Goal: Task Accomplishment & Management: Manage account settings

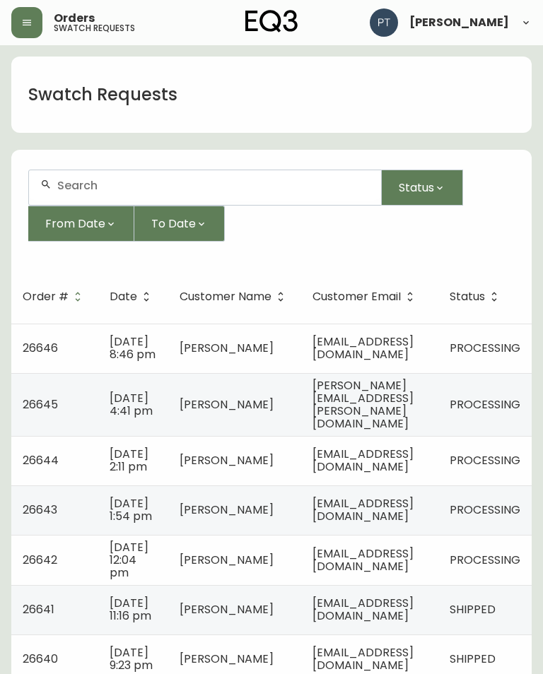
click at [412, 325] on td "[EMAIL_ADDRESS][DOMAIN_NAME]" at bounding box center [369, 348] width 137 height 49
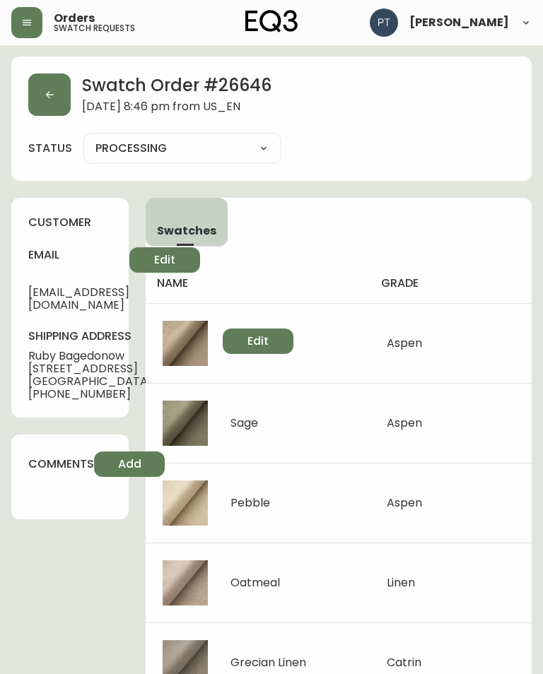
click at [45, 97] on icon "button" at bounding box center [49, 94] width 11 height 11
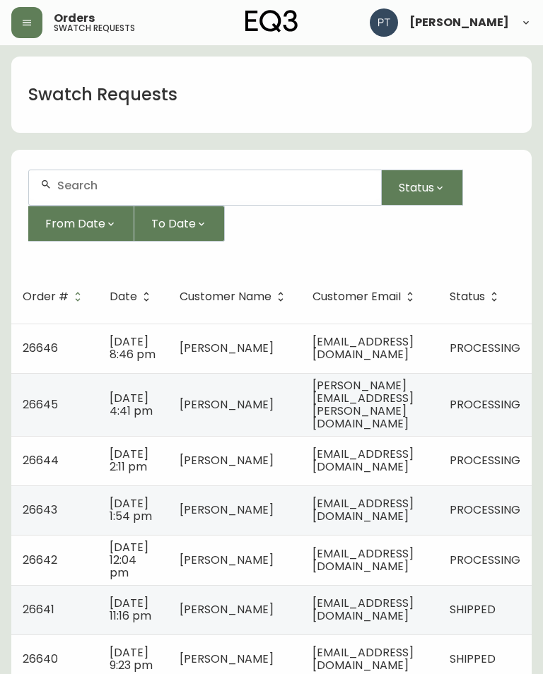
click at [413, 415] on span "[PERSON_NAME][EMAIL_ADDRESS][PERSON_NAME][DOMAIN_NAME]" at bounding box center [362, 404] width 101 height 54
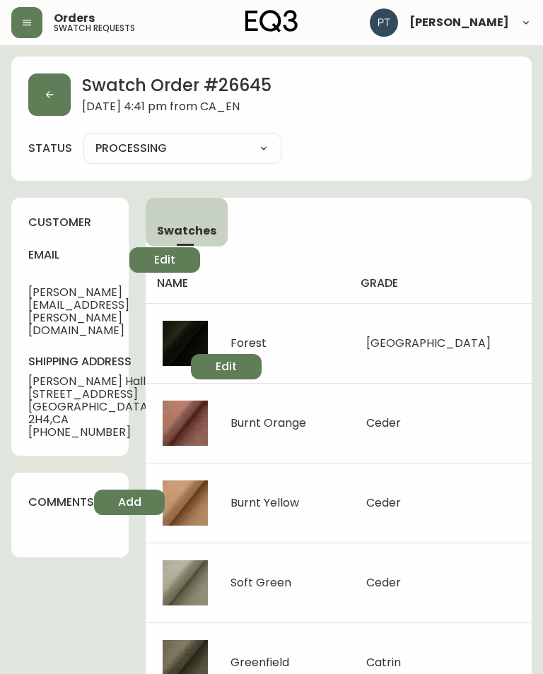
click at [54, 95] on icon "button" at bounding box center [49, 94] width 11 height 11
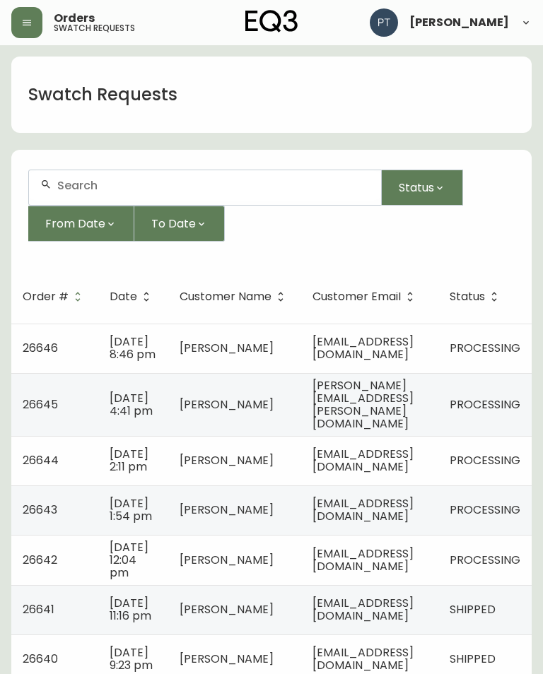
click at [410, 475] on td "[EMAIL_ADDRESS][DOMAIN_NAME]" at bounding box center [369, 460] width 137 height 49
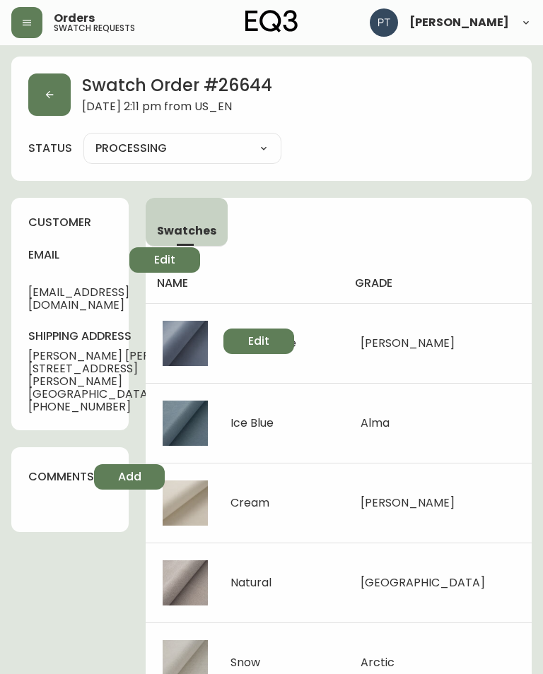
click at [47, 98] on icon "button" at bounding box center [49, 94] width 11 height 11
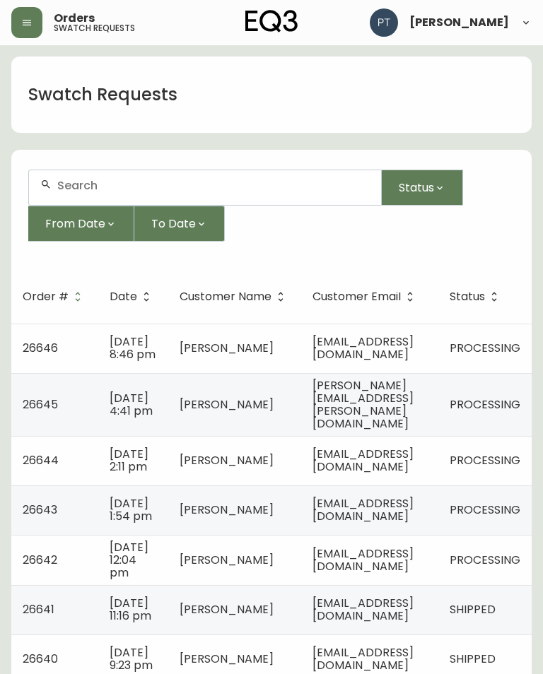
click at [369, 516] on span "[EMAIL_ADDRESS][DOMAIN_NAME]" at bounding box center [362, 509] width 101 height 29
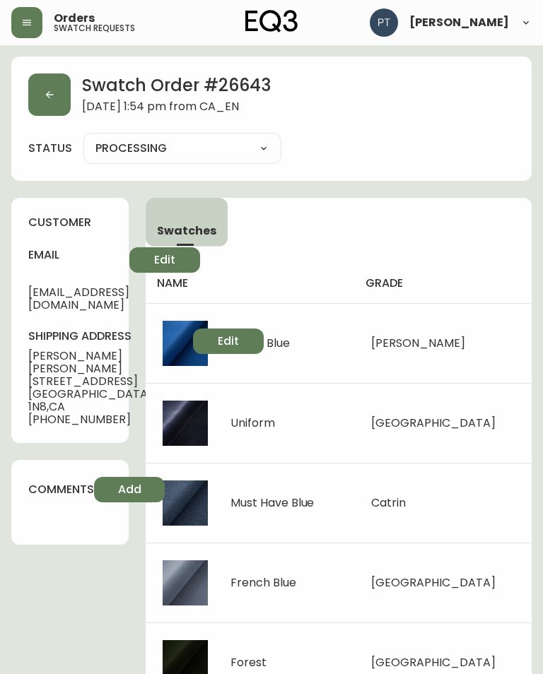
click at [59, 91] on button "button" at bounding box center [49, 94] width 42 height 42
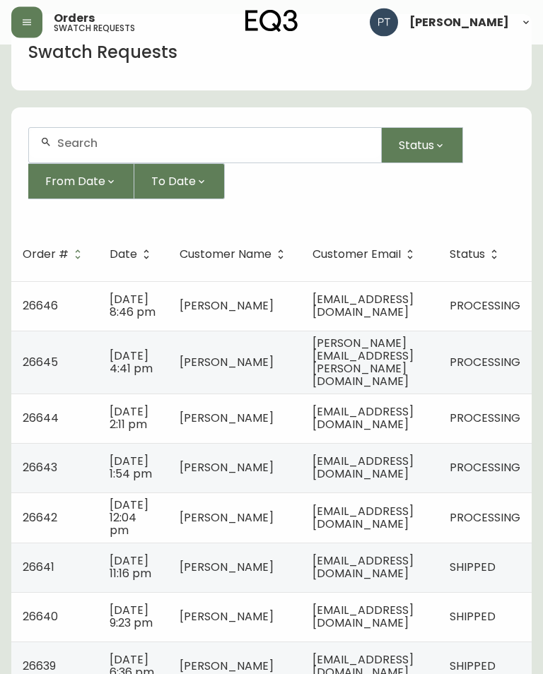
scroll to position [39, 0]
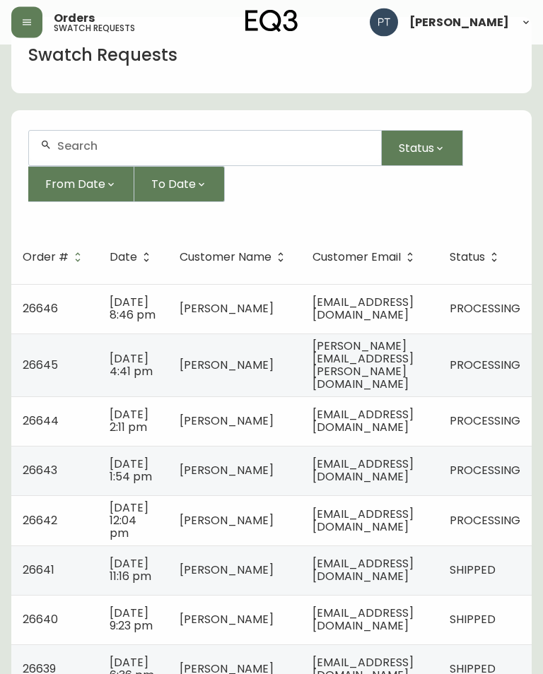
click at [413, 533] on span "[EMAIL_ADDRESS][DOMAIN_NAME]" at bounding box center [362, 521] width 101 height 29
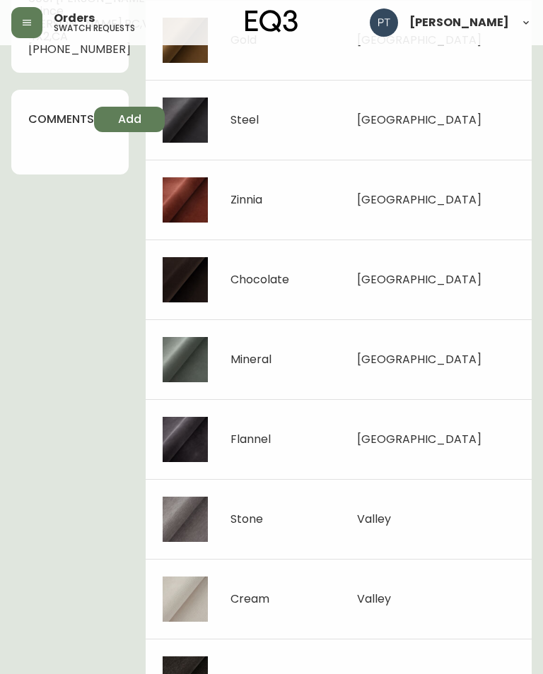
scroll to position [406, 0]
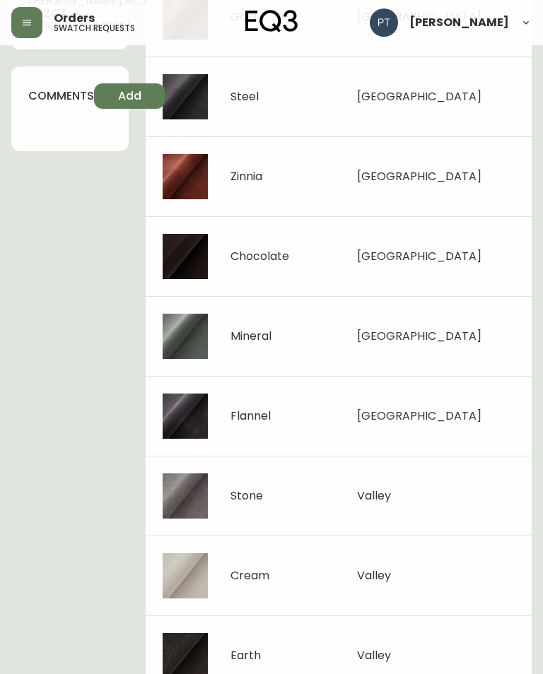
click at [534, 243] on main "Swatch Order # 26642 [DATE] 12:04 pm from [GEOGRAPHIC_DATA] status PROCESSING P…" at bounding box center [271, 167] width 543 height 1057
click at [540, 274] on main "Swatch Order # 26642 [DATE] 12:04 pm from [GEOGRAPHIC_DATA] status PROCESSING P…" at bounding box center [271, 167] width 543 height 1057
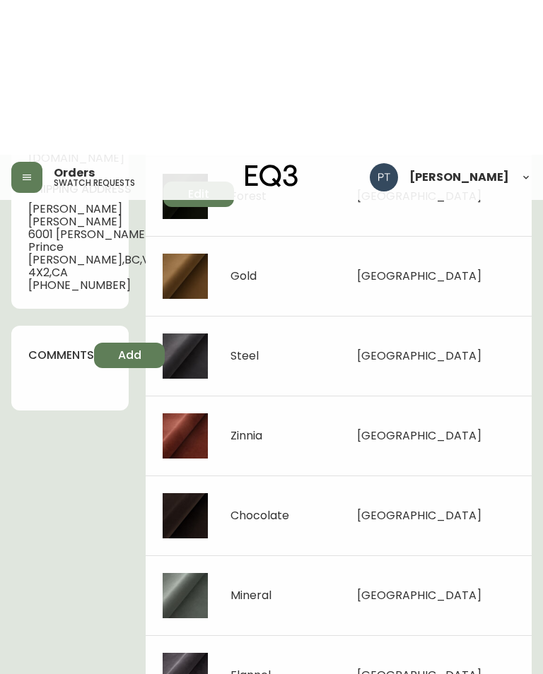
scroll to position [0, 0]
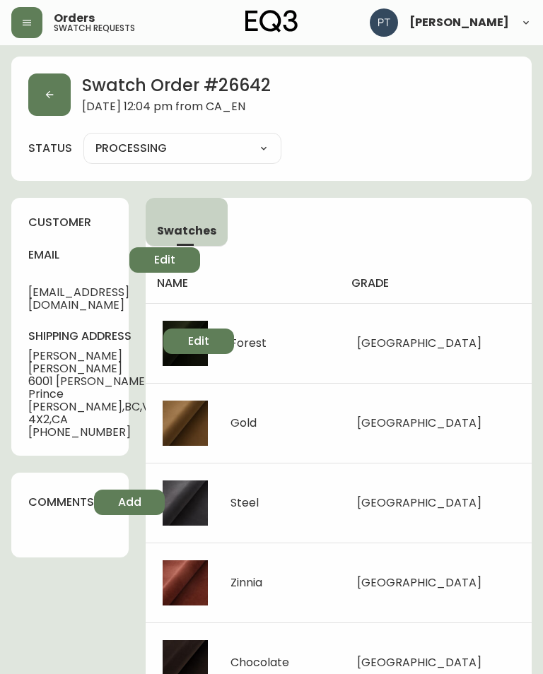
click at [44, 95] on icon "button" at bounding box center [49, 94] width 11 height 11
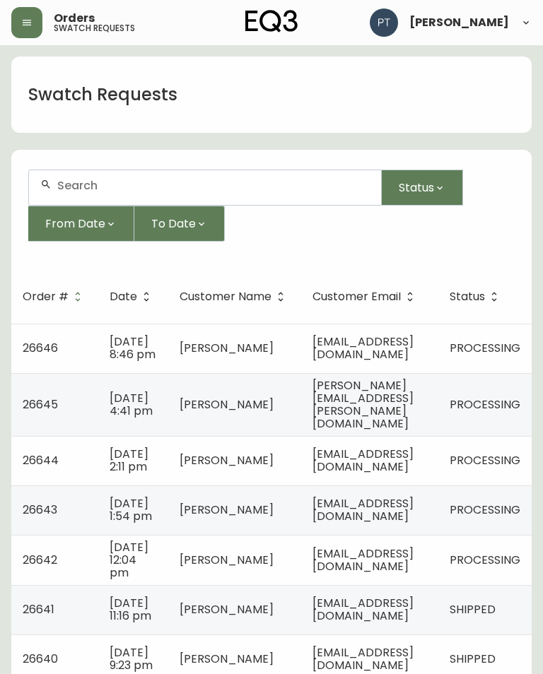
click at [438, 365] on td "[EMAIL_ADDRESS][DOMAIN_NAME]" at bounding box center [369, 348] width 137 height 49
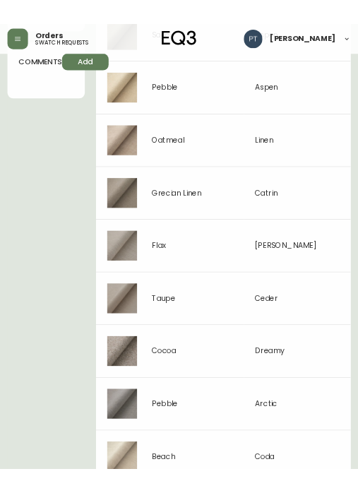
scroll to position [581, 0]
